Goal: Obtain resource: Download file/media

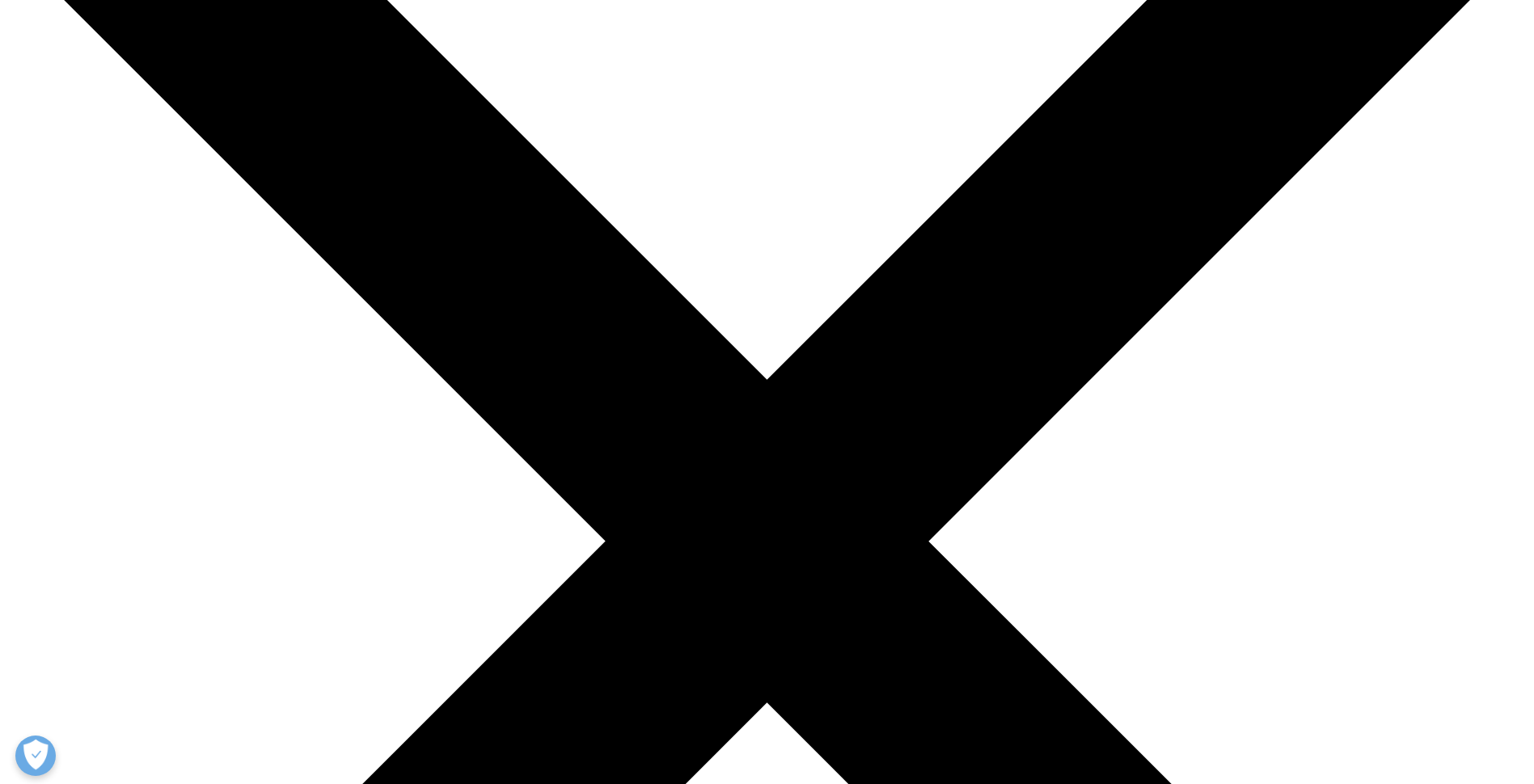
scroll to position [420, 954]
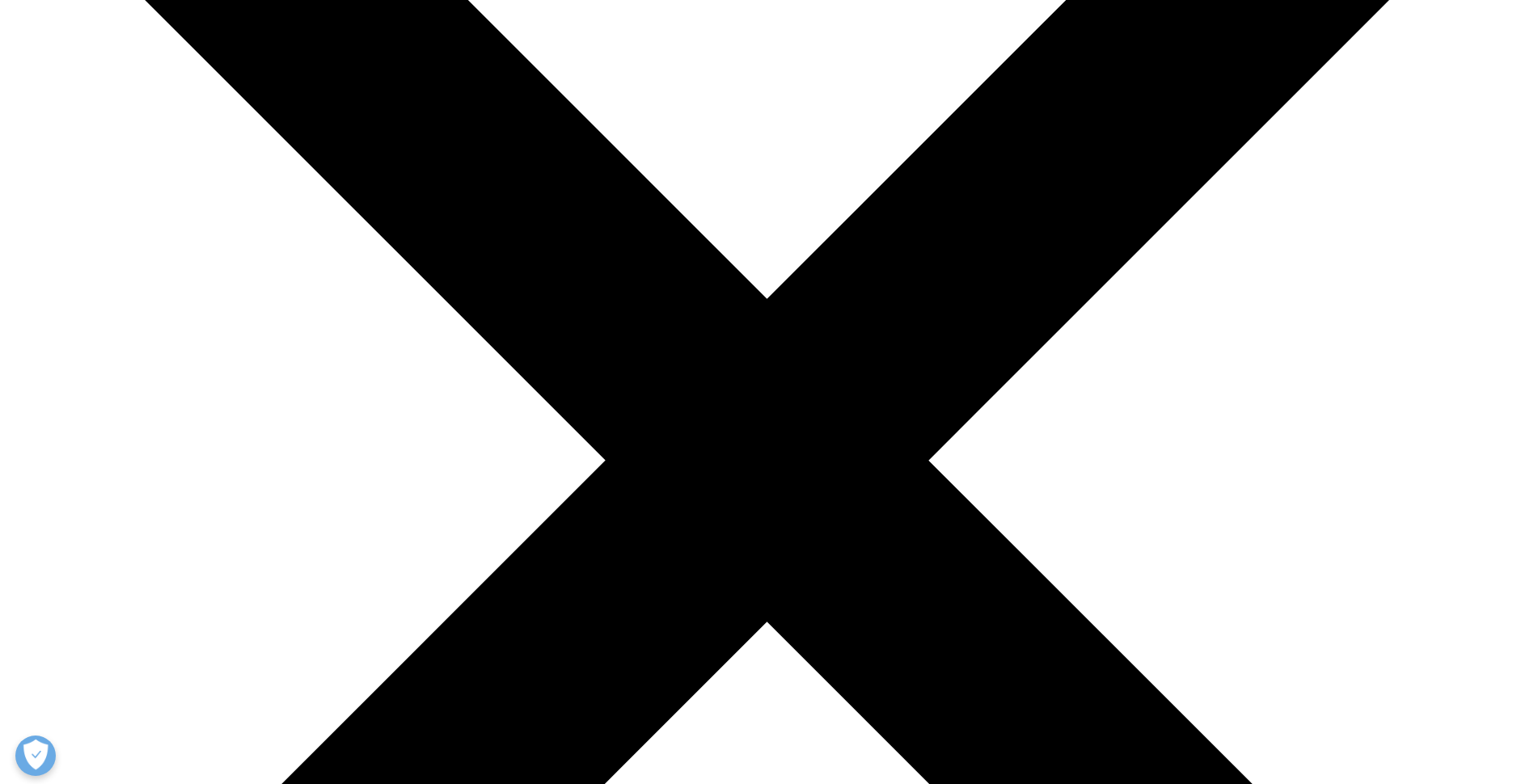
scroll to position [243, 0]
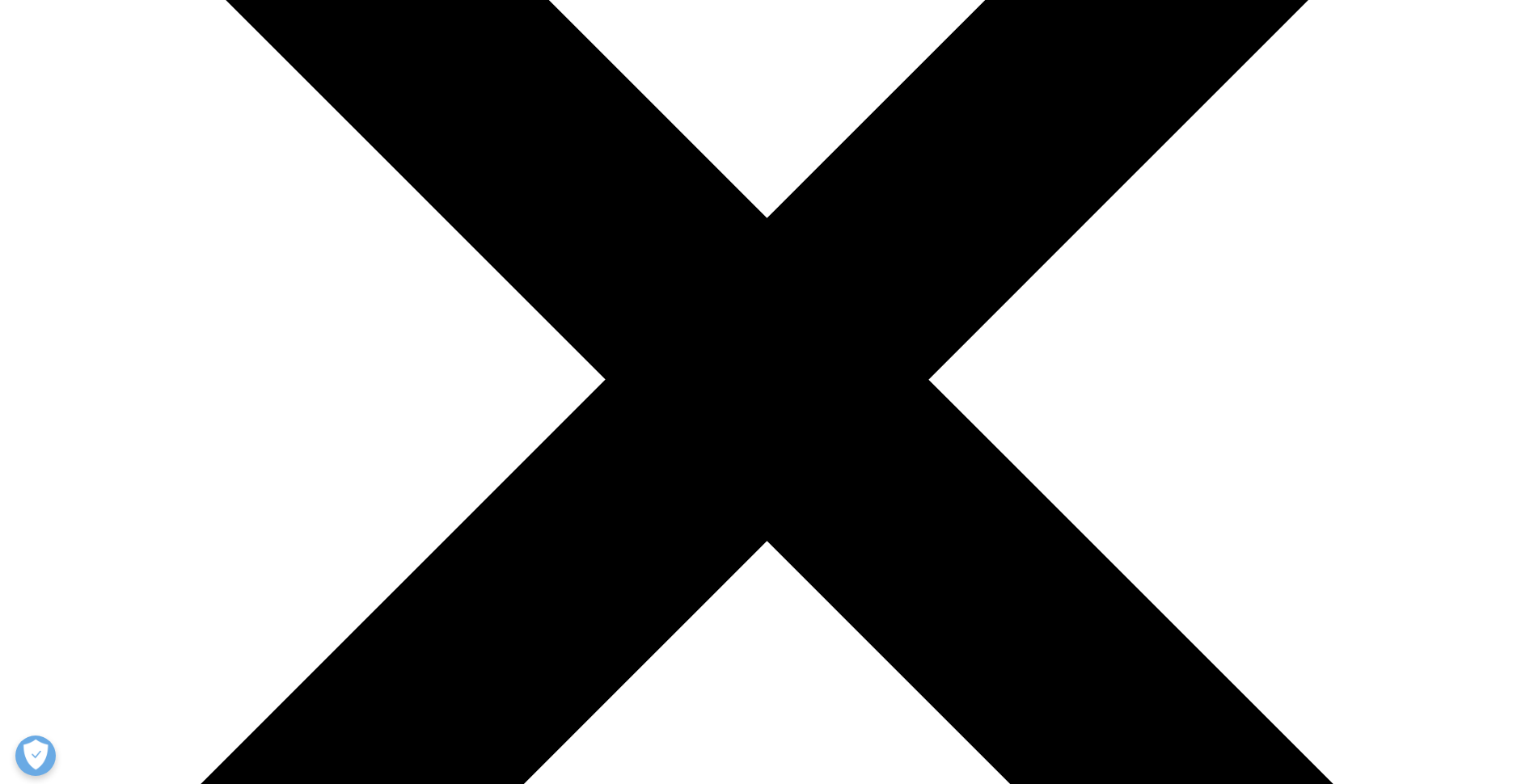
scroll to position [727, 0]
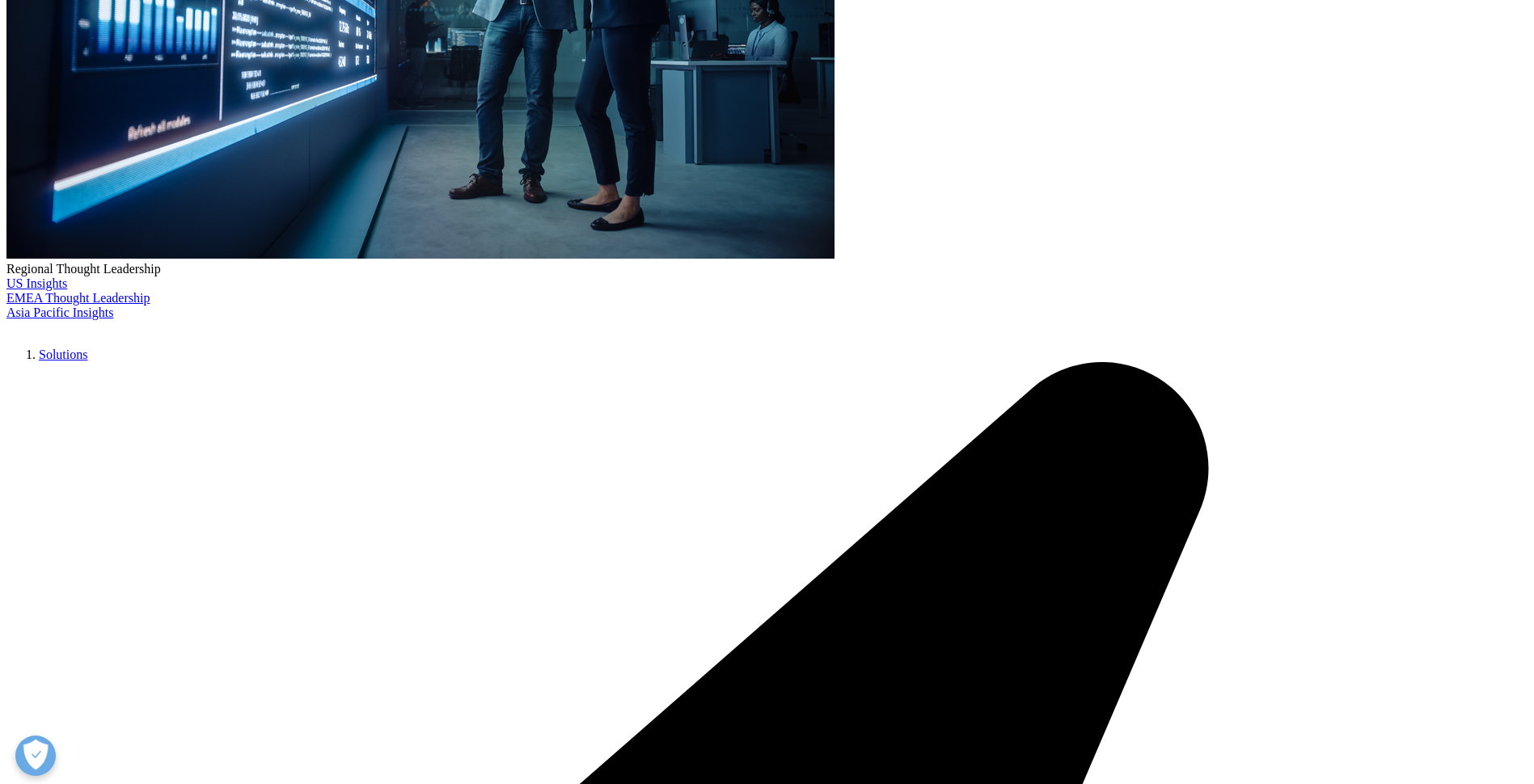
scroll to position [565, 0]
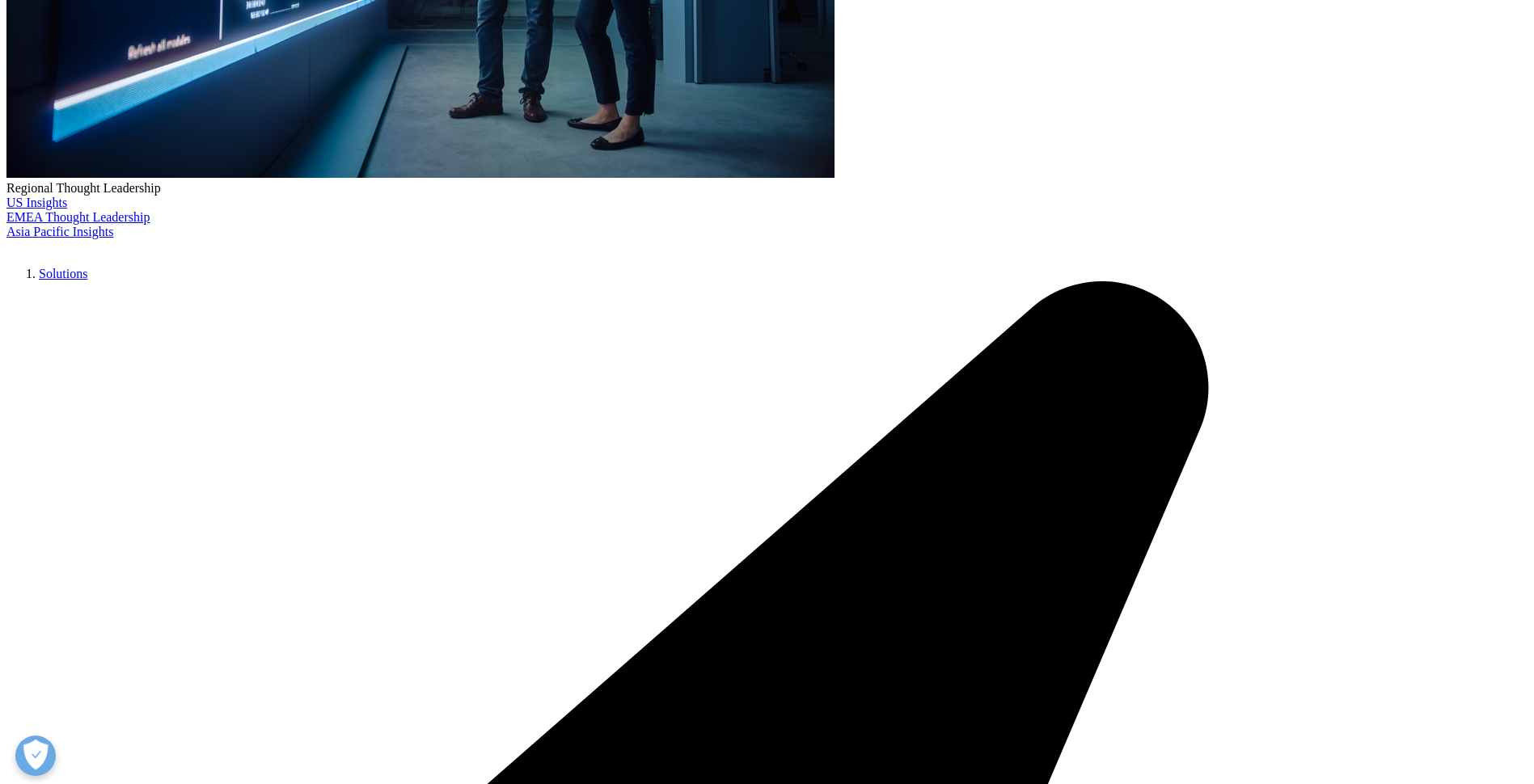
drag, startPoint x: 420, startPoint y: 412, endPoint x: 404, endPoint y: 401, distance: 19.4
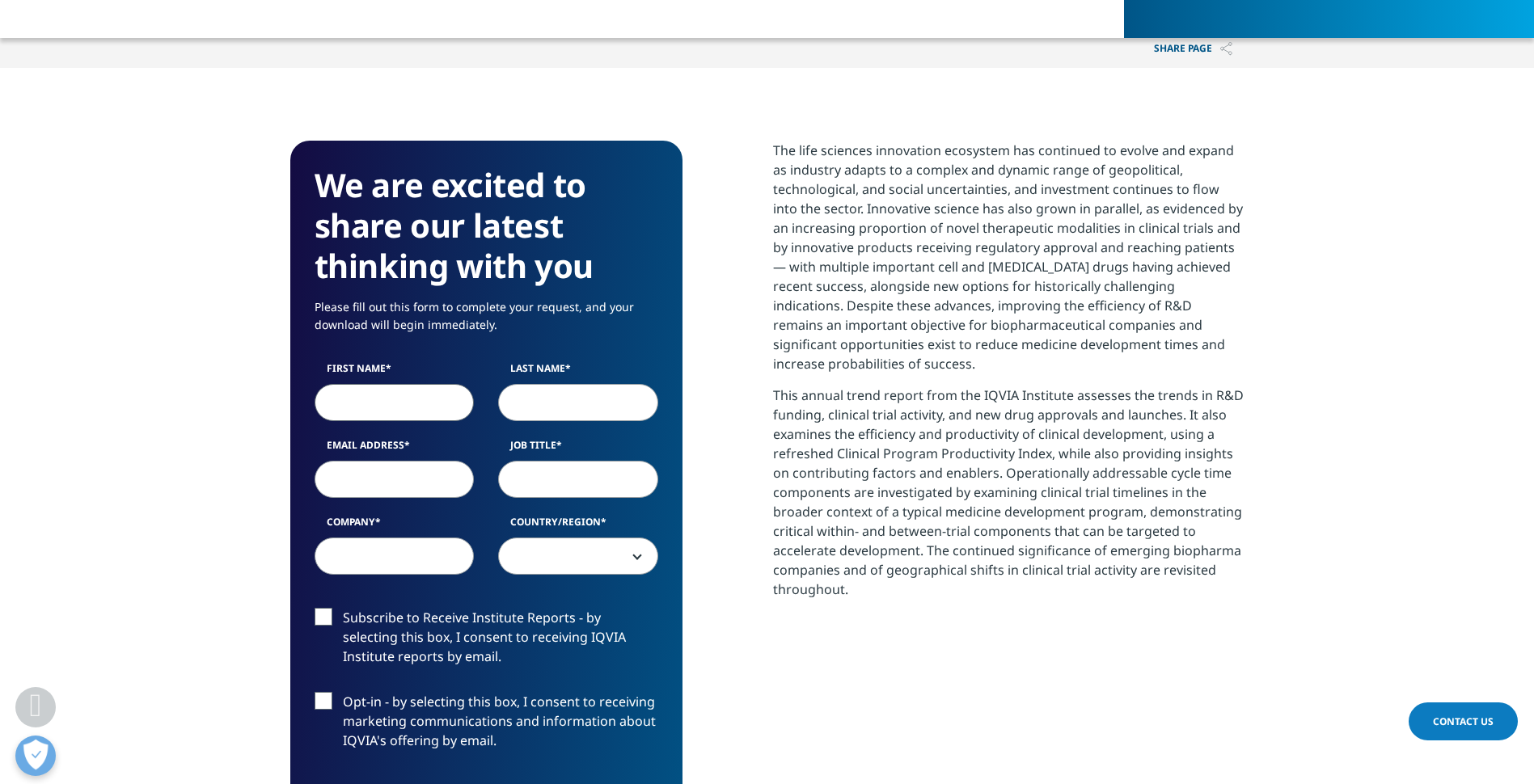
click at [410, 405] on input "First Name" at bounding box center [394, 402] width 160 height 37
type input "[PERSON_NAME]"
